Goal: Transaction & Acquisition: Purchase product/service

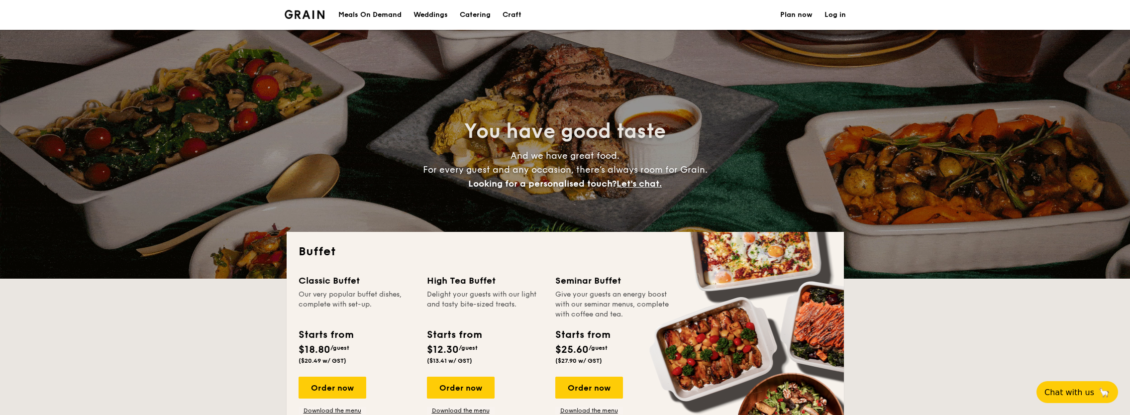
select select
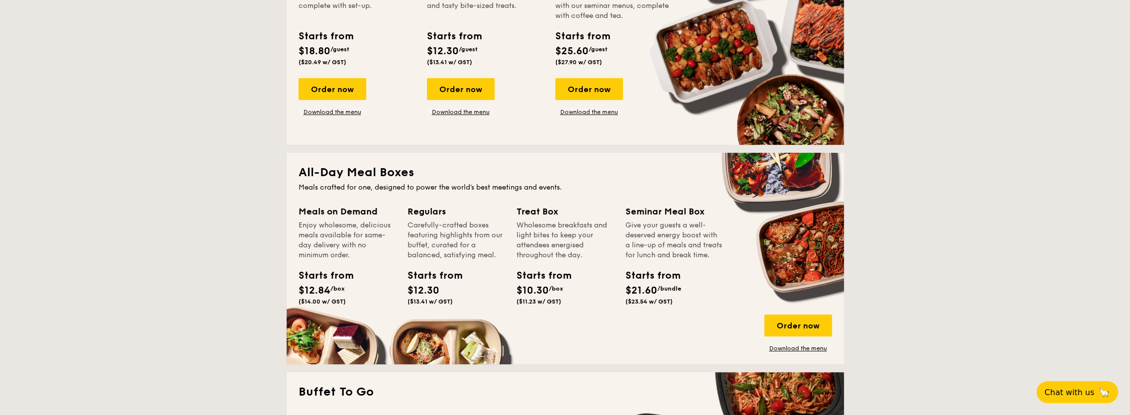
scroll to position [99, 0]
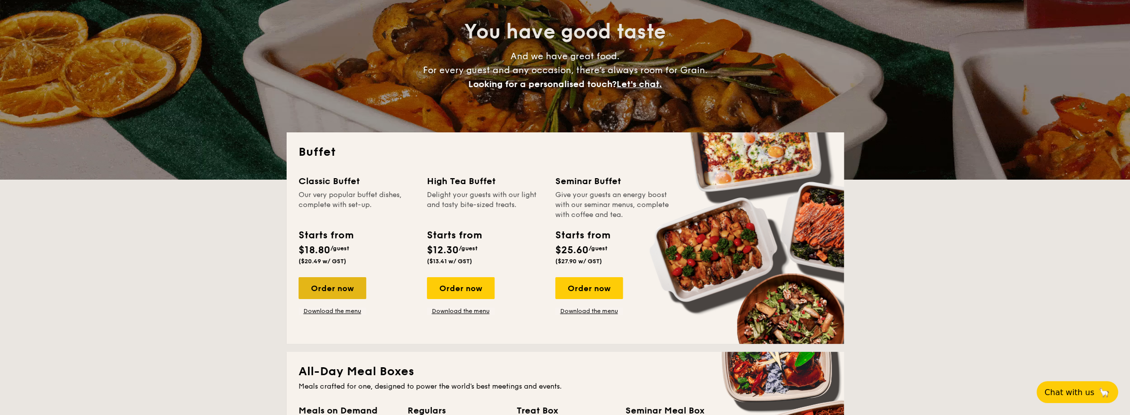
click at [316, 284] on div "Order now" at bounding box center [332, 288] width 68 height 22
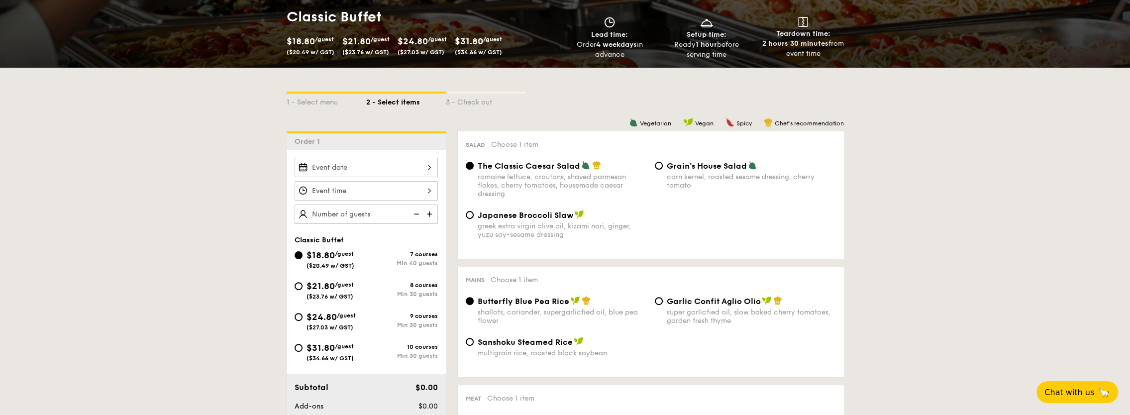
scroll to position [199, 0]
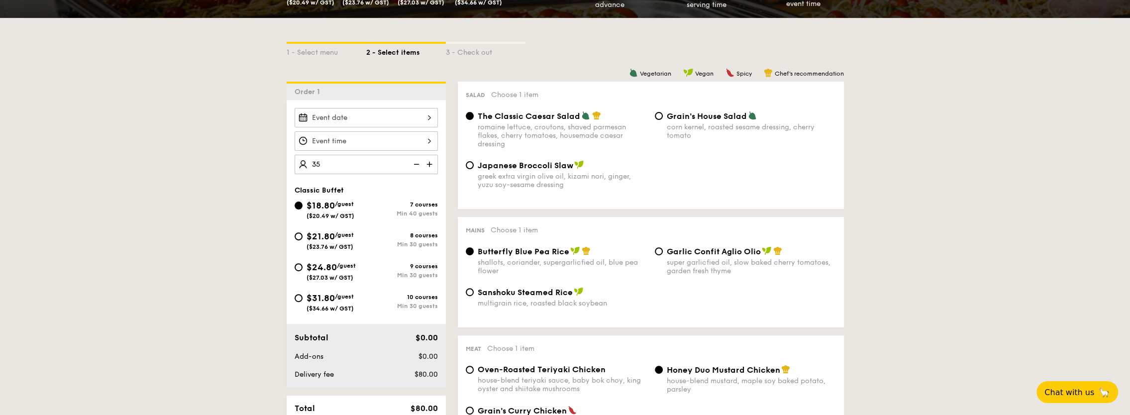
type input "40 guests"
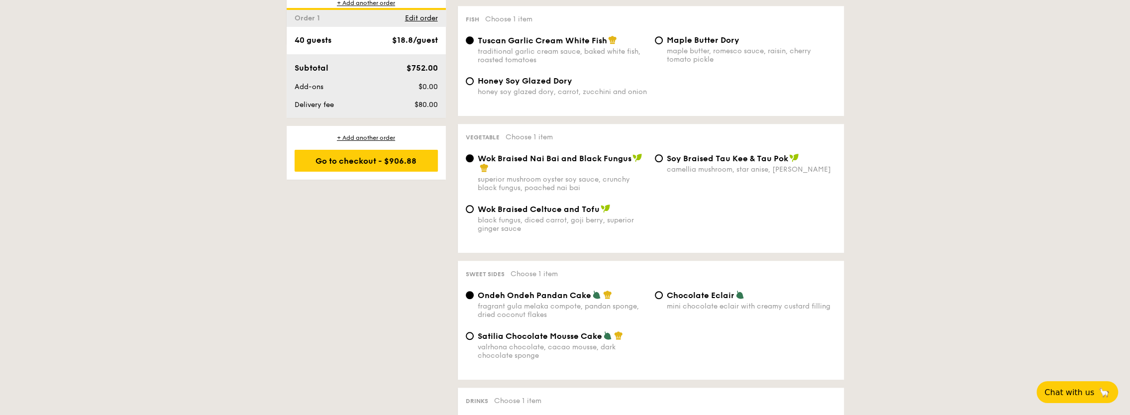
scroll to position [746, 0]
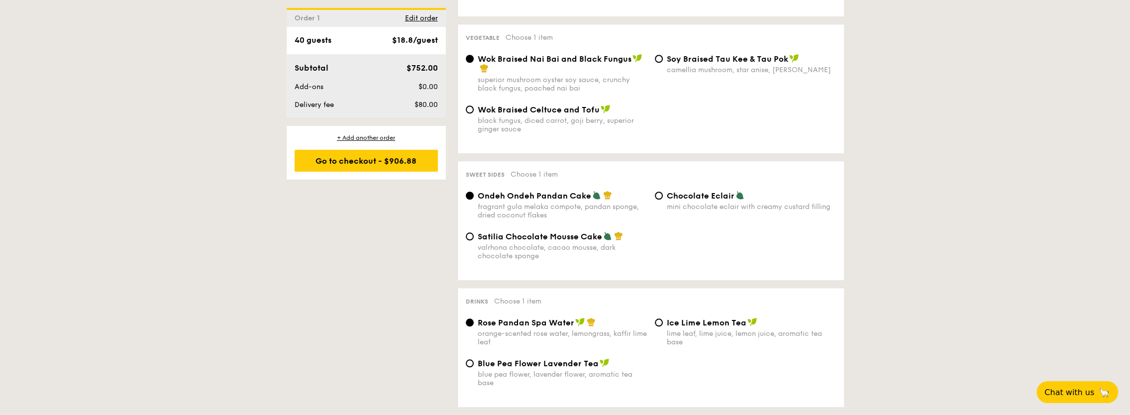
click at [658, 195] on div "Sweet sides Choose 1 item Ondeh Ondeh Pandan Cake fragrant [PERSON_NAME] melaka…" at bounding box center [651, 220] width 386 height 119
click at [467, 240] on input "Satilia Chocolate Mousse Cake valrhona chocolate, cacao mousse, dark chocolate …" at bounding box center [470, 236] width 8 height 8
radio input "true"
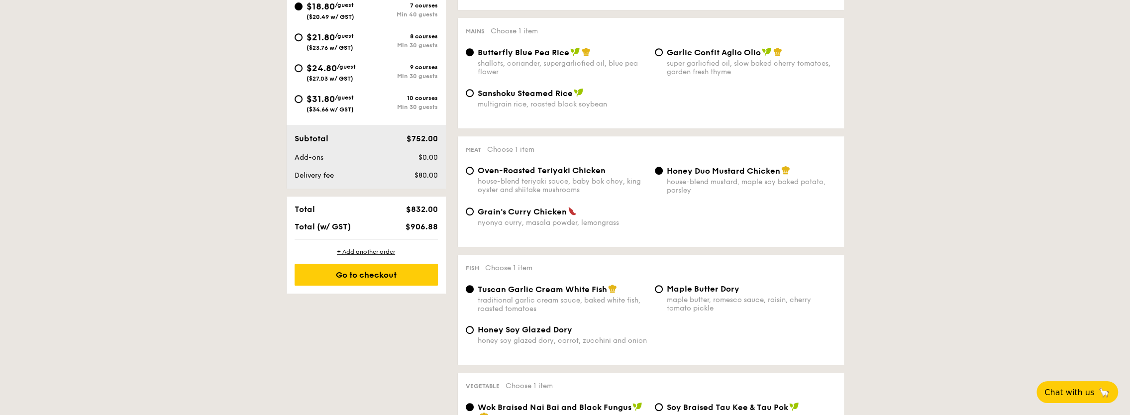
scroll to position [249, 0]
